Goal: Check status: Check status

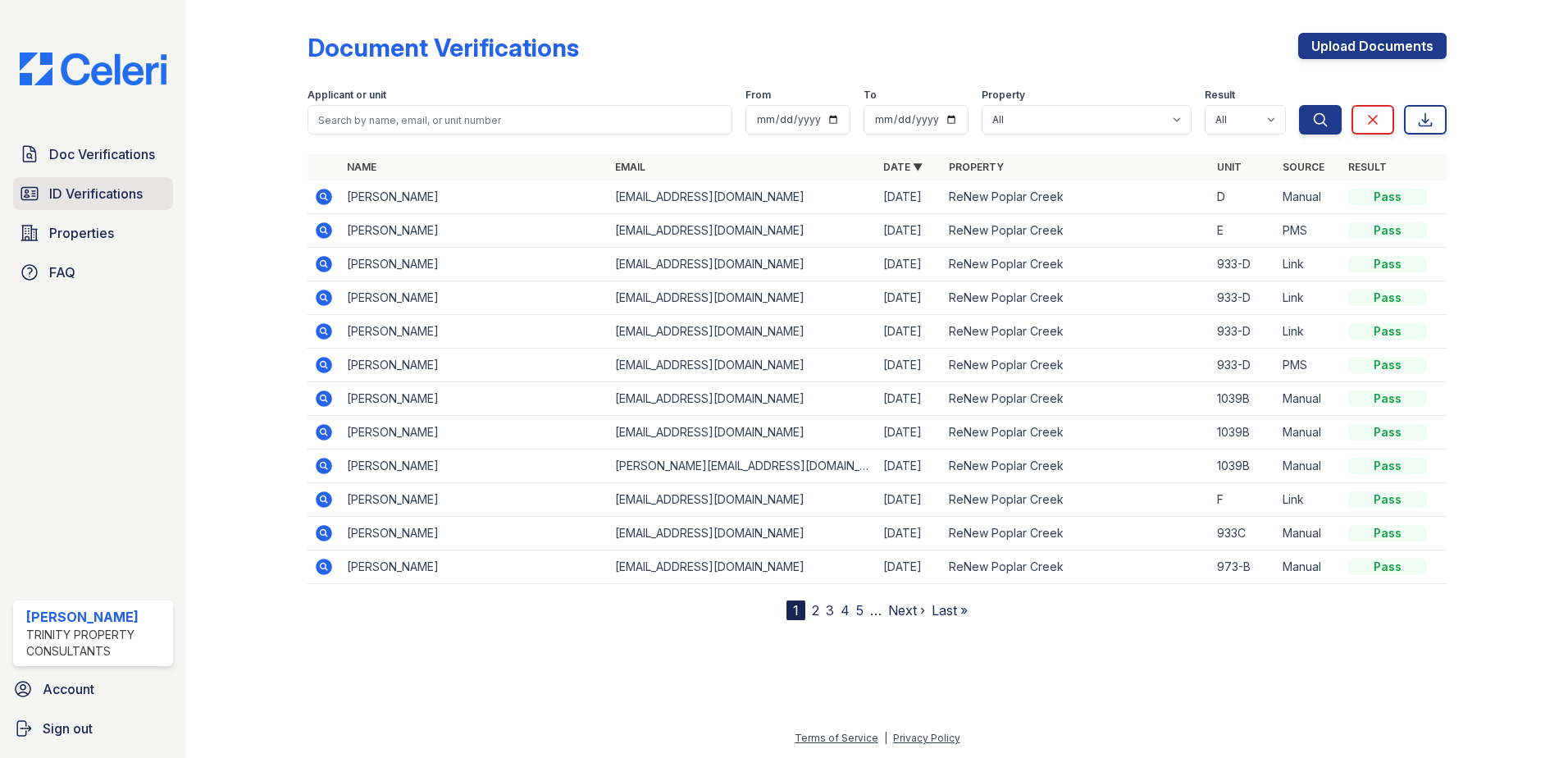
click at [115, 196] on span "ID Verifications" at bounding box center [95, 193] width 94 height 19
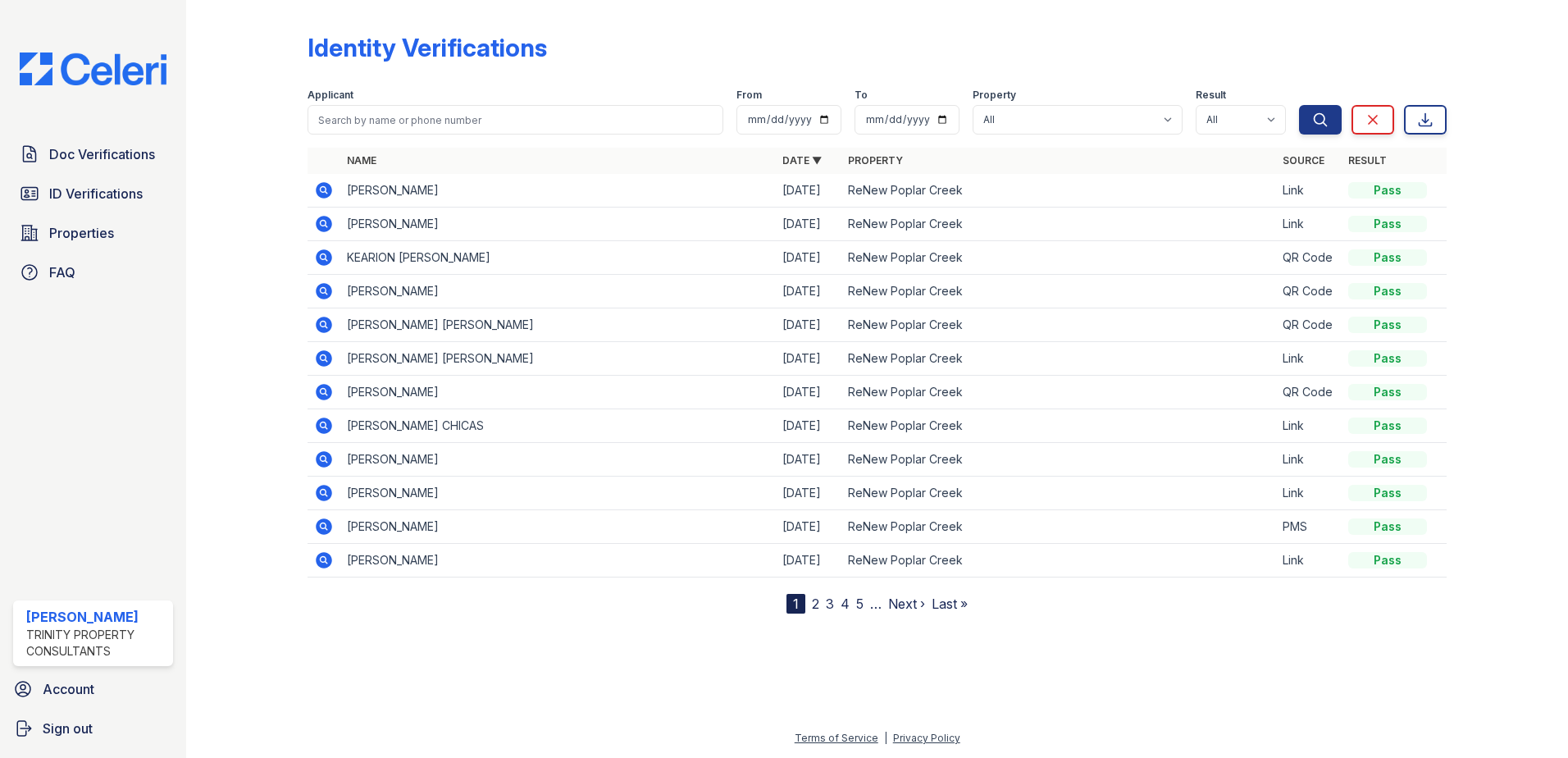
click at [115, 196] on span "ID Verifications" at bounding box center [95, 193] width 94 height 19
click at [114, 162] on span "Doc Verifications" at bounding box center [102, 154] width 106 height 19
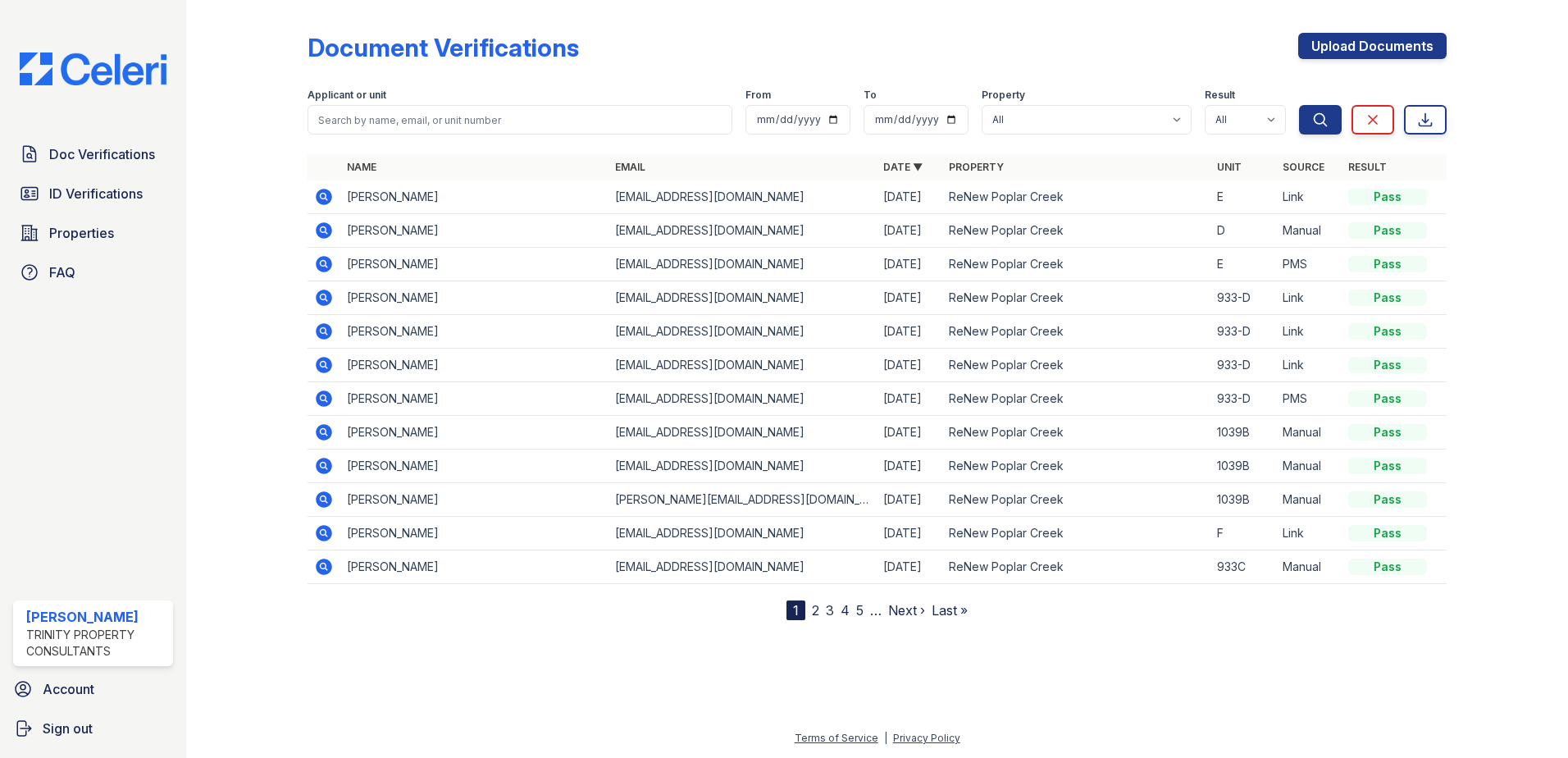
click at [318, 192] on icon at bounding box center [324, 197] width 17 height 17
